Goal: Transaction & Acquisition: Purchase product/service

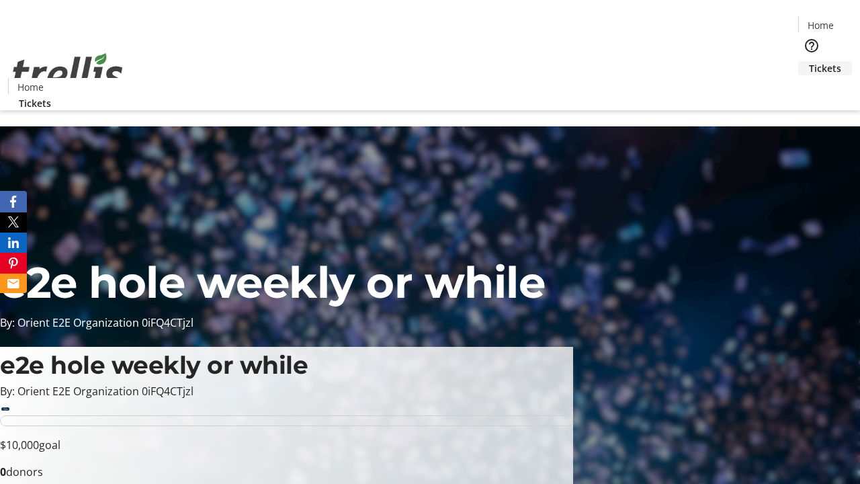
click at [809, 61] on span "Tickets" at bounding box center [825, 68] width 32 height 14
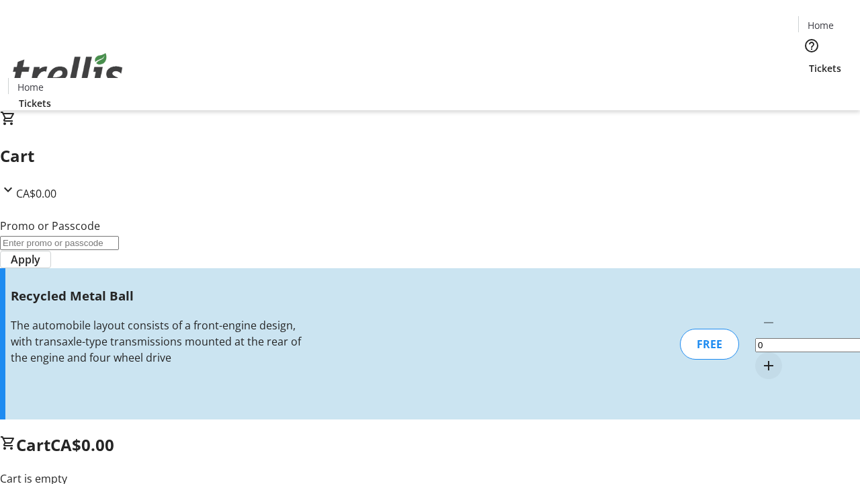
click at [760, 357] on mat-icon "Increment by one" at bounding box center [768, 365] width 16 height 16
type input "1"
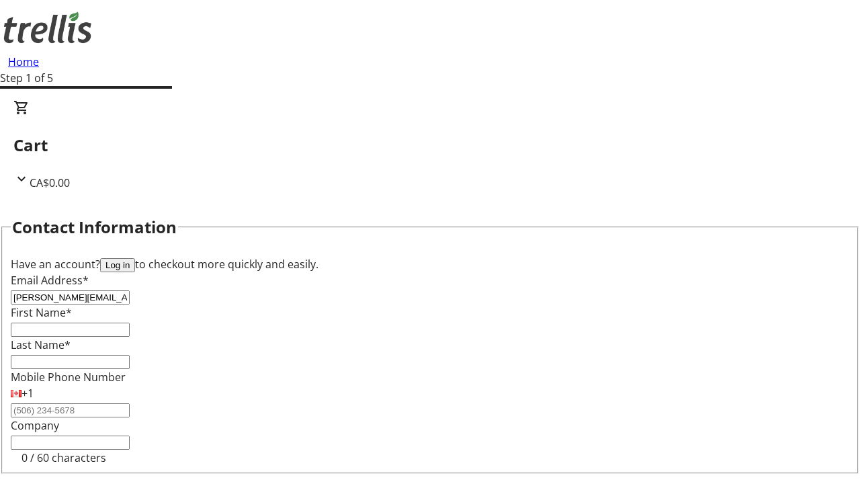
type input "[PERSON_NAME][EMAIL_ADDRESS][DOMAIN_NAME]"
type input "[PERSON_NAME]"
